Goal: Transaction & Acquisition: Purchase product/service

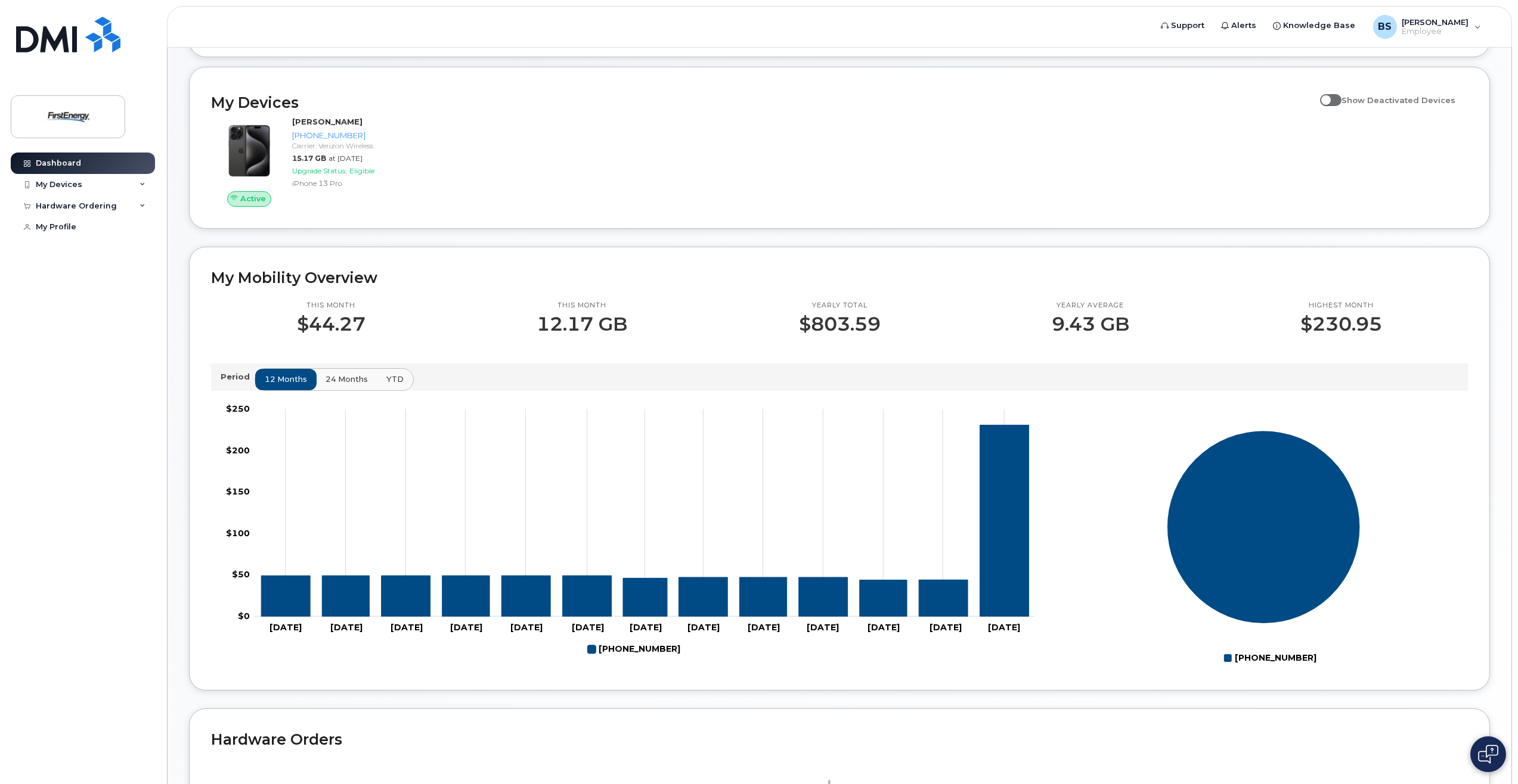
scroll to position [87, 0]
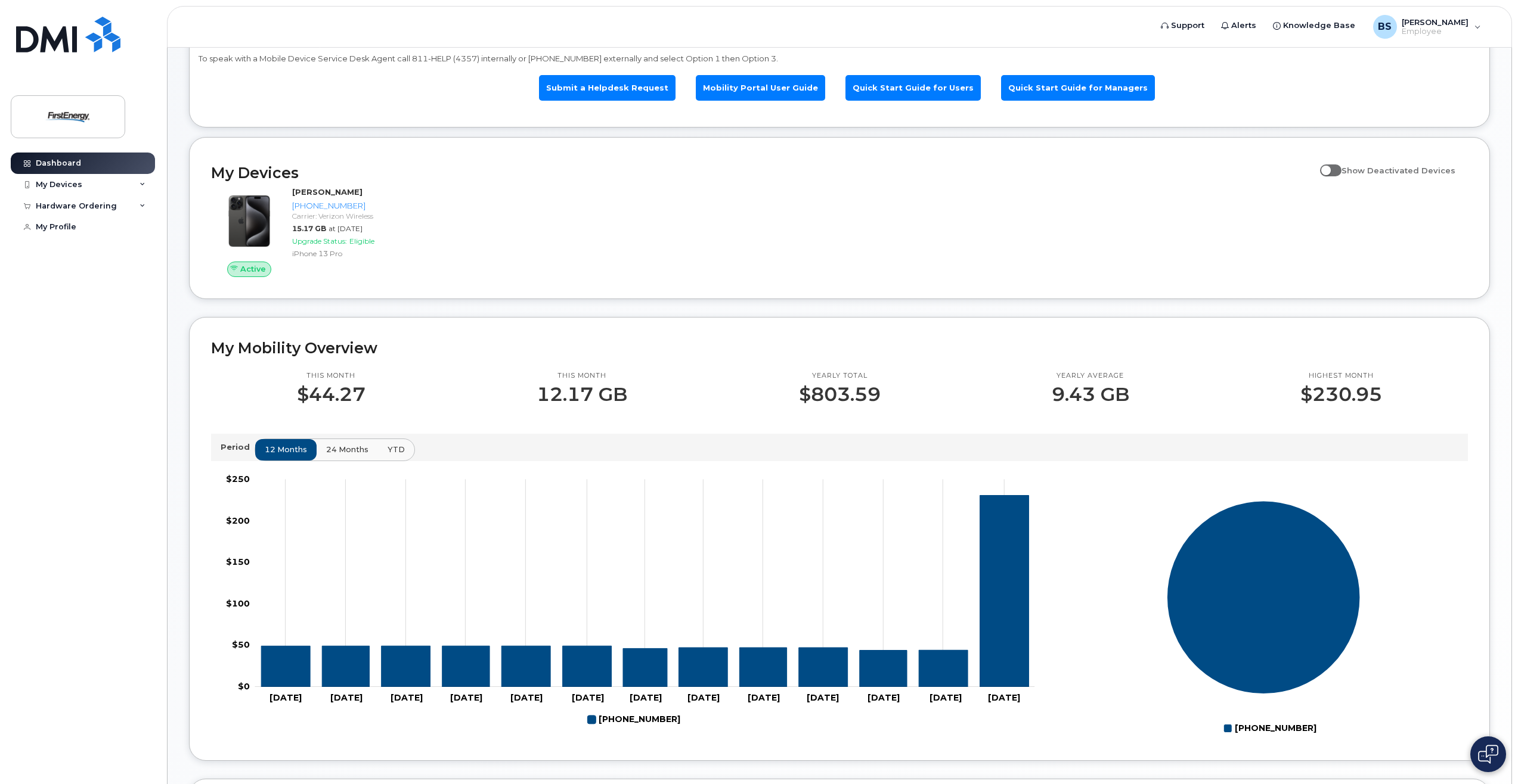
click at [347, 451] on span "24 months" at bounding box center [348, 450] width 43 height 11
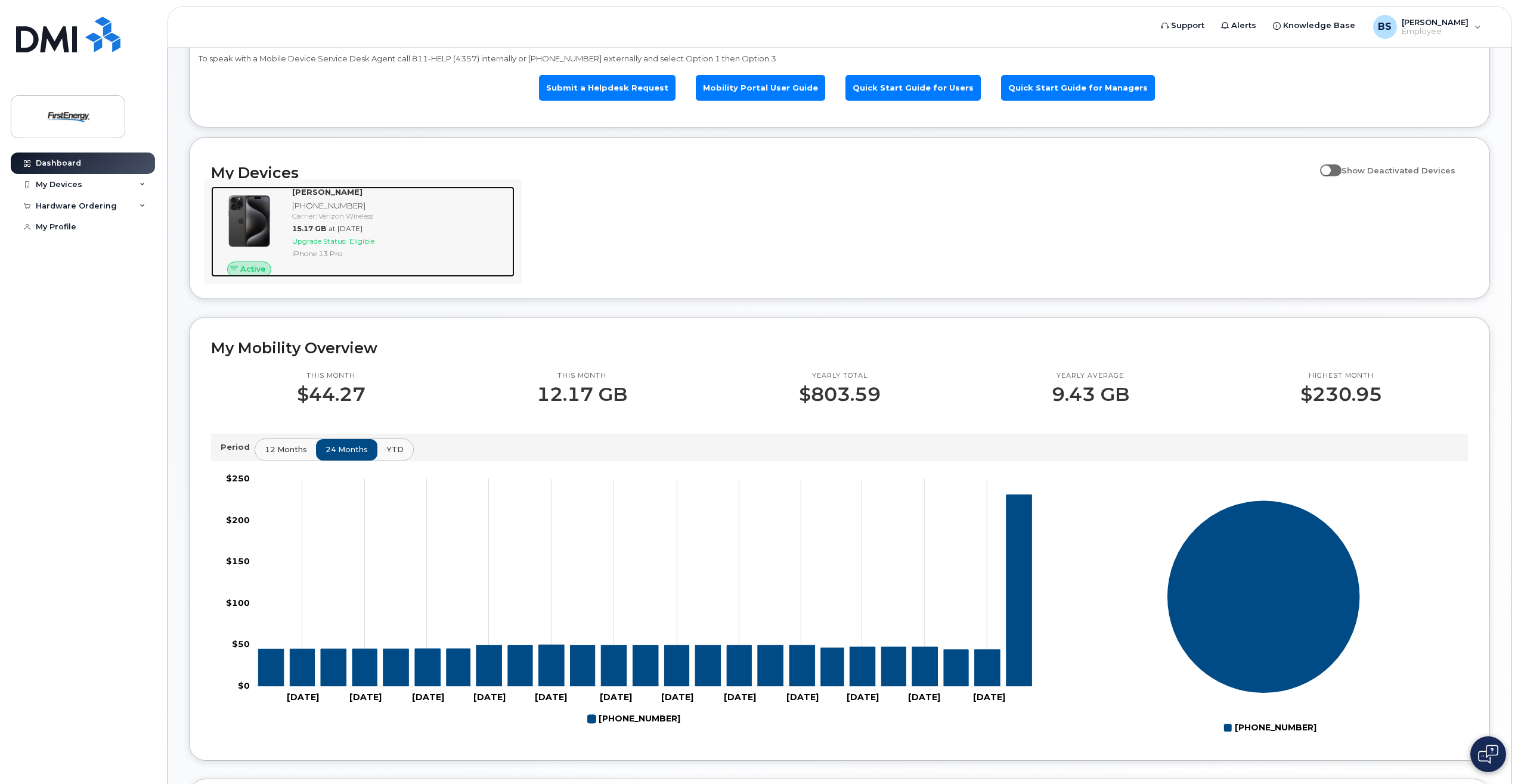
click at [347, 241] on span "Upgrade Status:" at bounding box center [320, 240] width 55 height 9
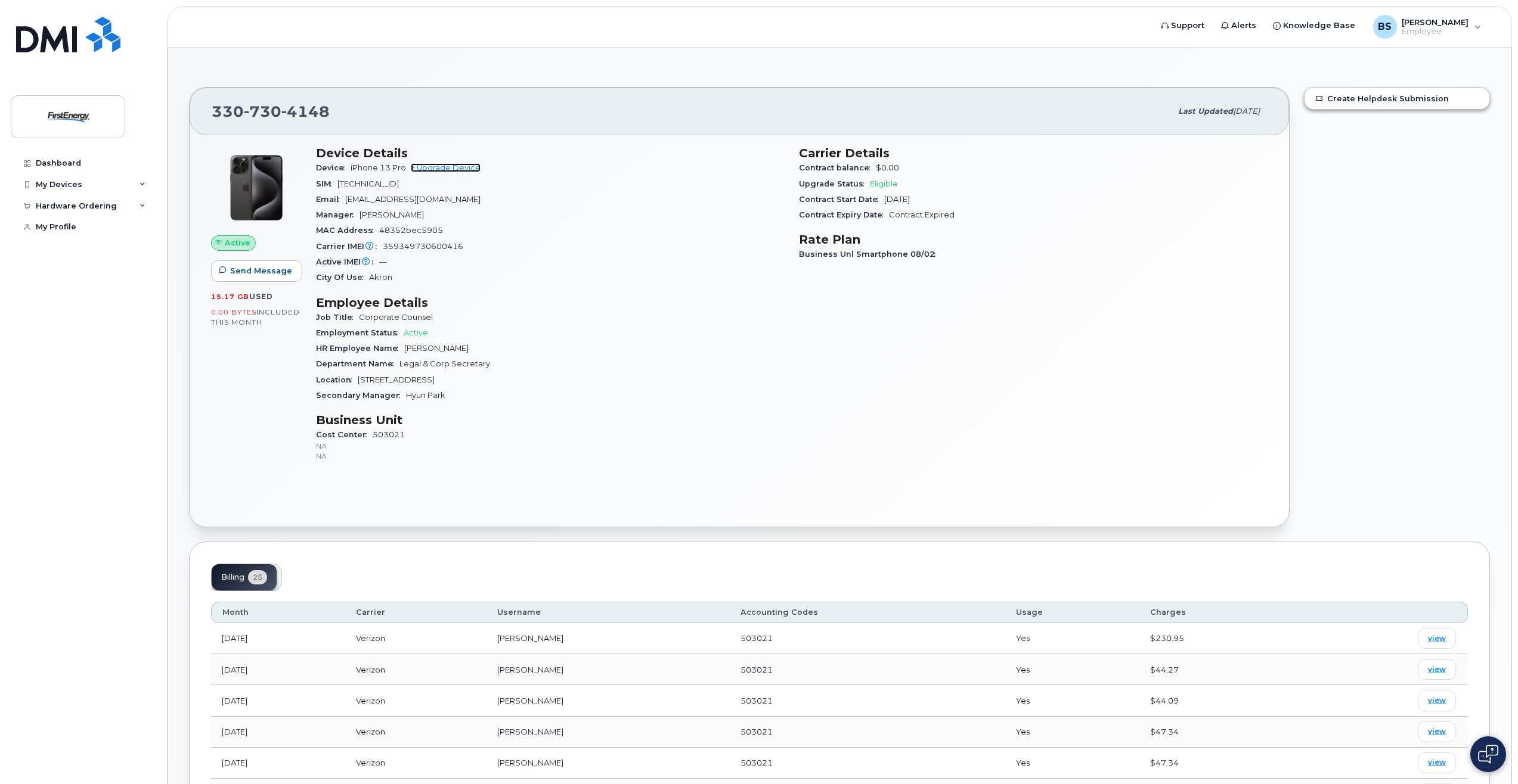
click at [463, 170] on link "+ Upgrade Device" at bounding box center [445, 167] width 70 height 9
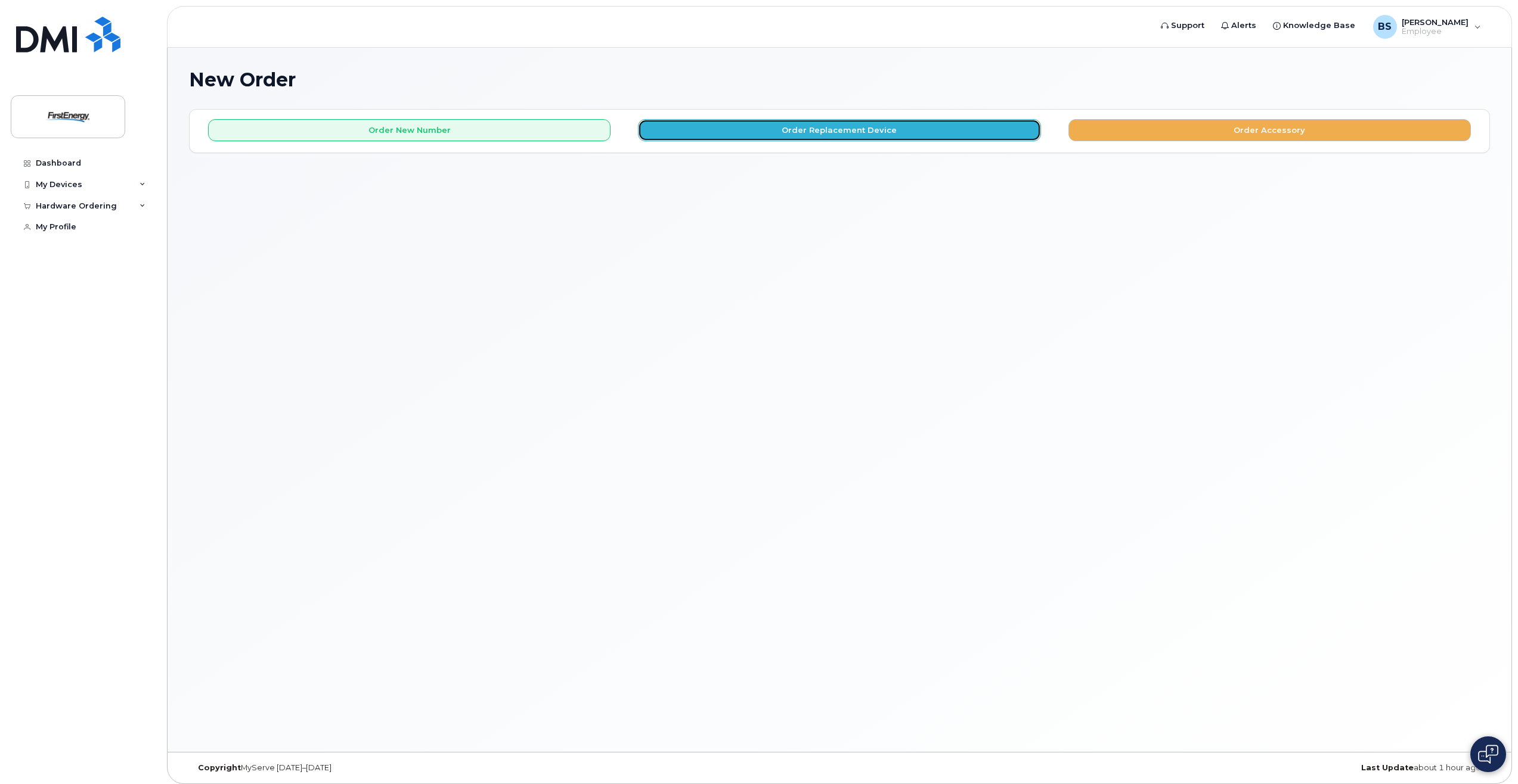
click at [880, 135] on button "Order Replacement Device" at bounding box center [839, 130] width 403 height 22
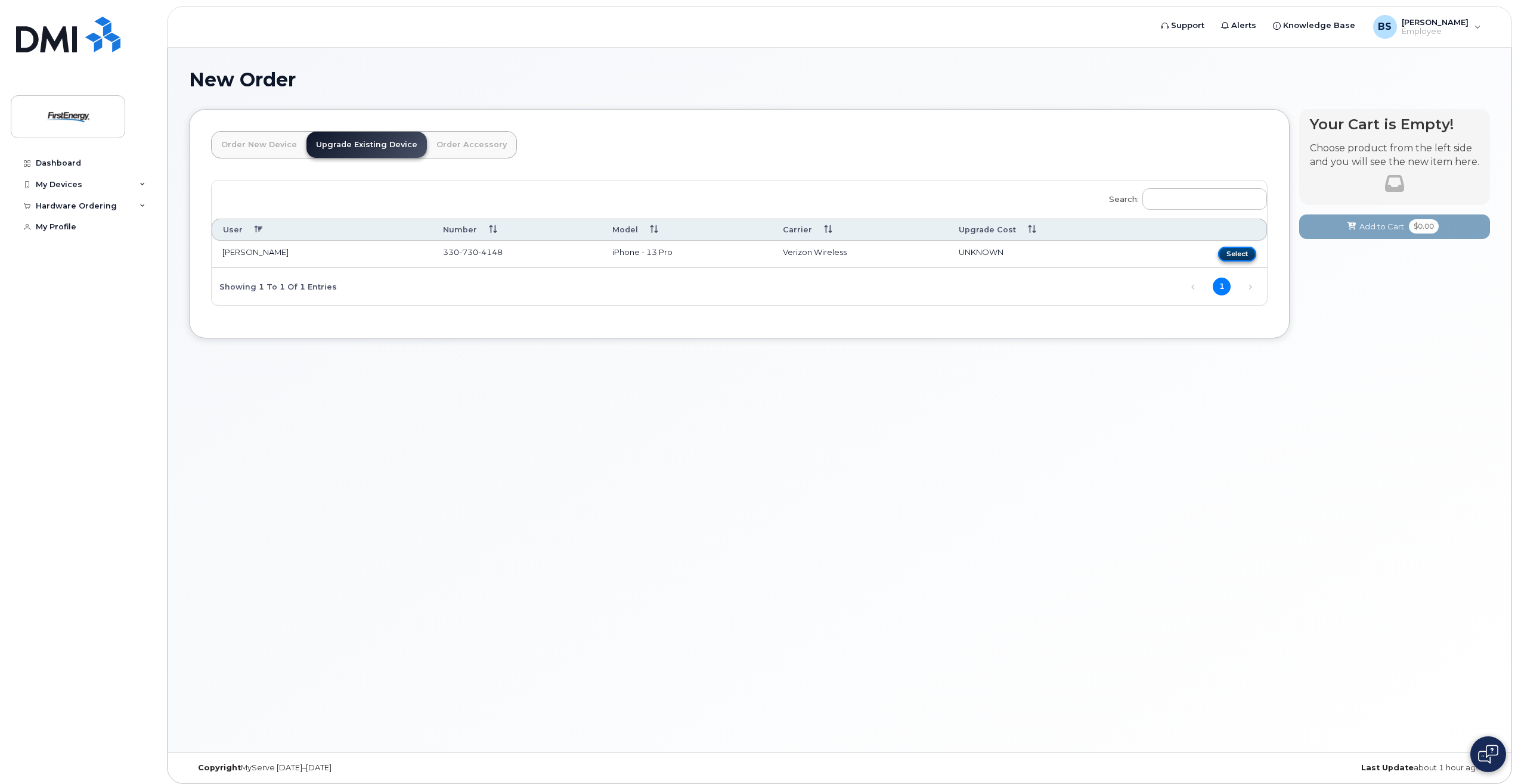
click at [1247, 255] on button "Select" at bounding box center [1237, 254] width 38 height 15
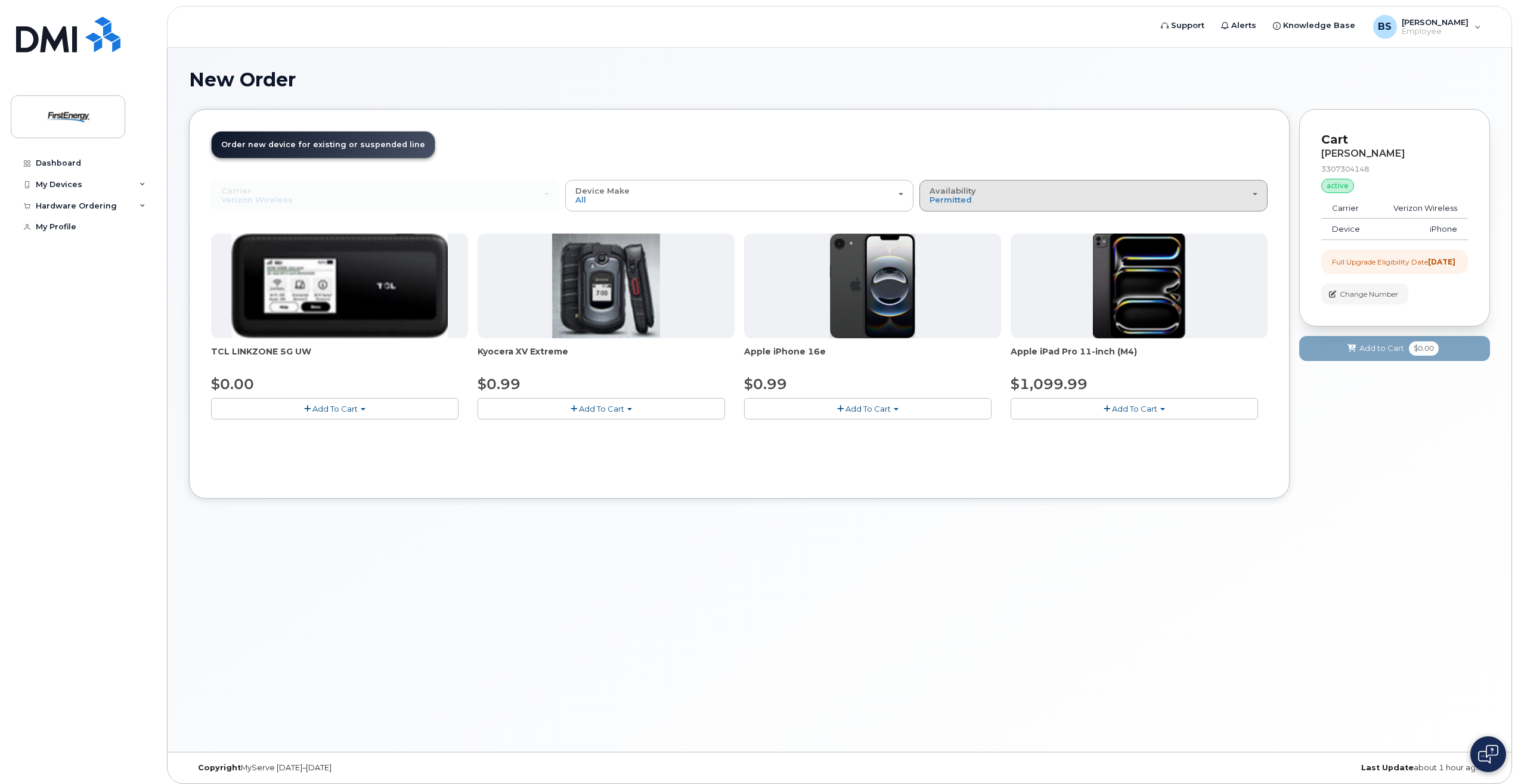
click at [1028, 198] on div "Availability Permitted All" at bounding box center [1093, 195] width 328 height 18
click at [986, 243] on div "All" at bounding box center [1093, 243] width 342 height 14
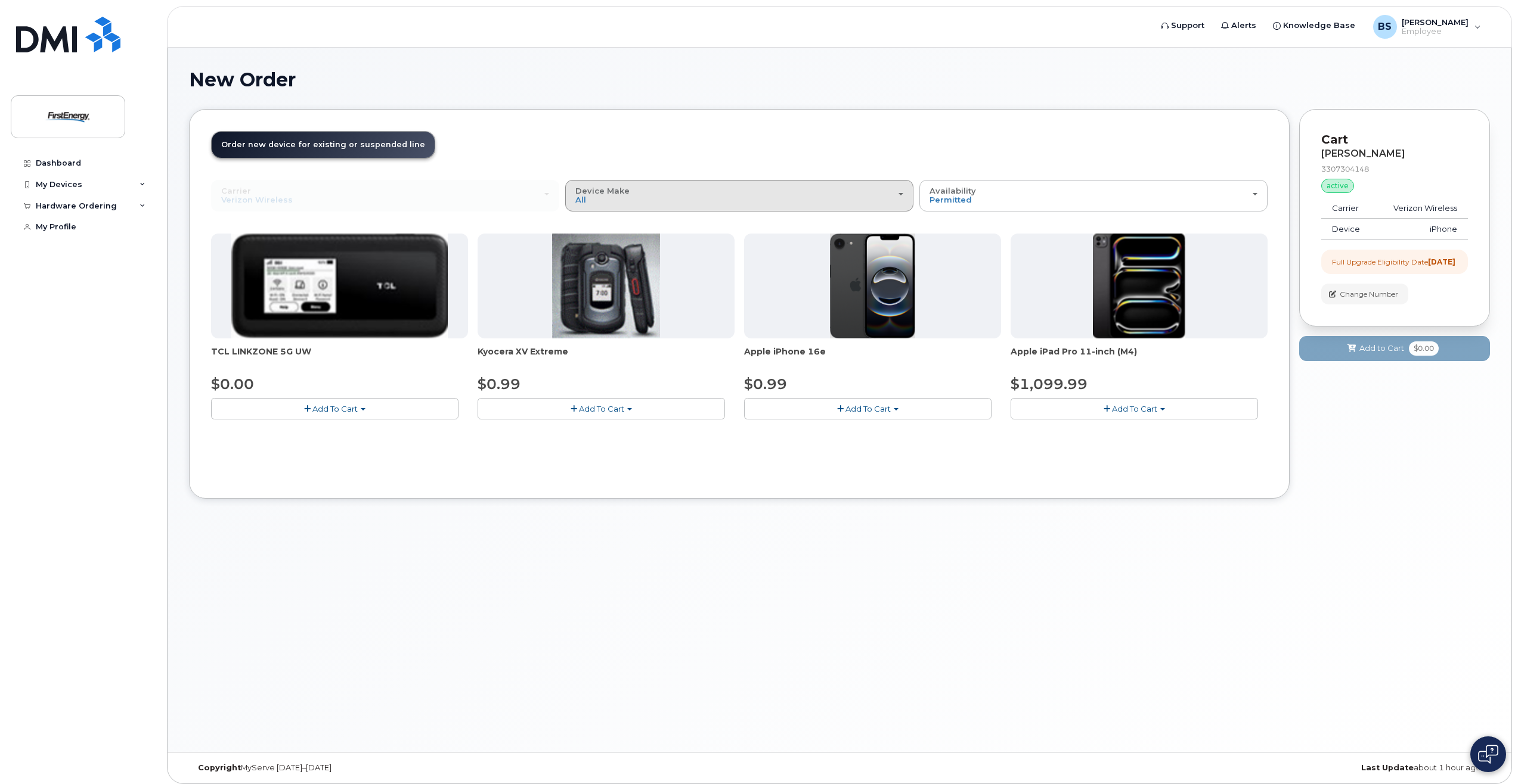
click at [900, 197] on div "Device Make All Cell Phone iPhone Modem Tablet" at bounding box center [739, 195] width 328 height 18
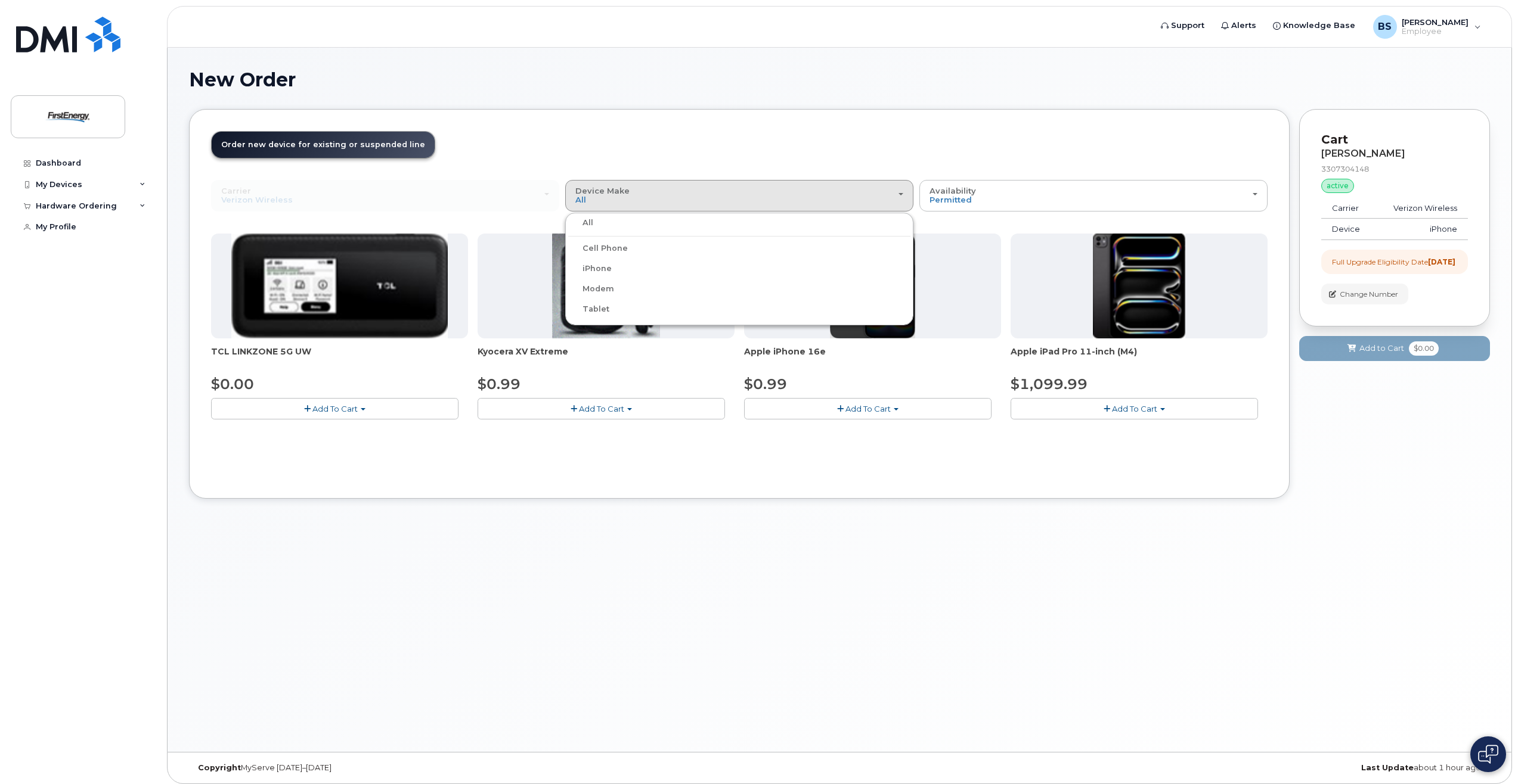
click at [751, 275] on div "iPhone" at bounding box center [739, 269] width 342 height 14
